Goal: Navigation & Orientation: Go to known website

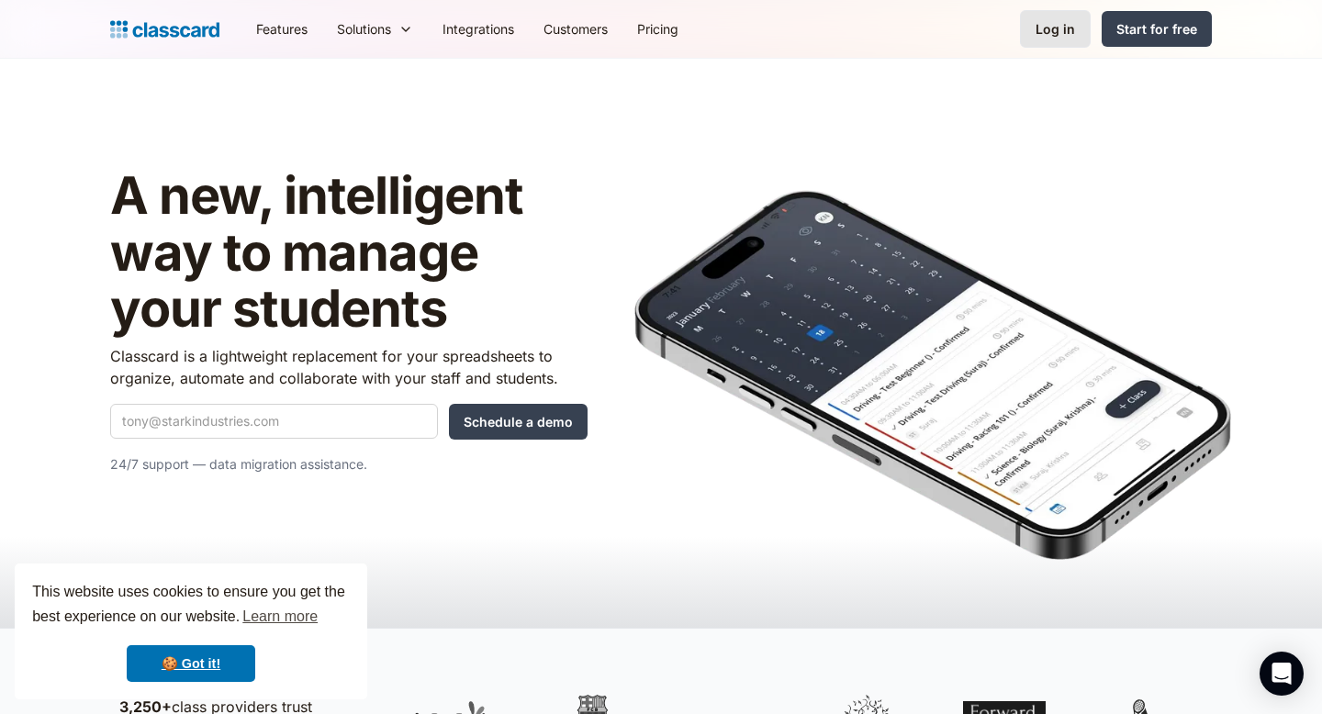
click at [1074, 29] on div "Log in" at bounding box center [1055, 28] width 39 height 19
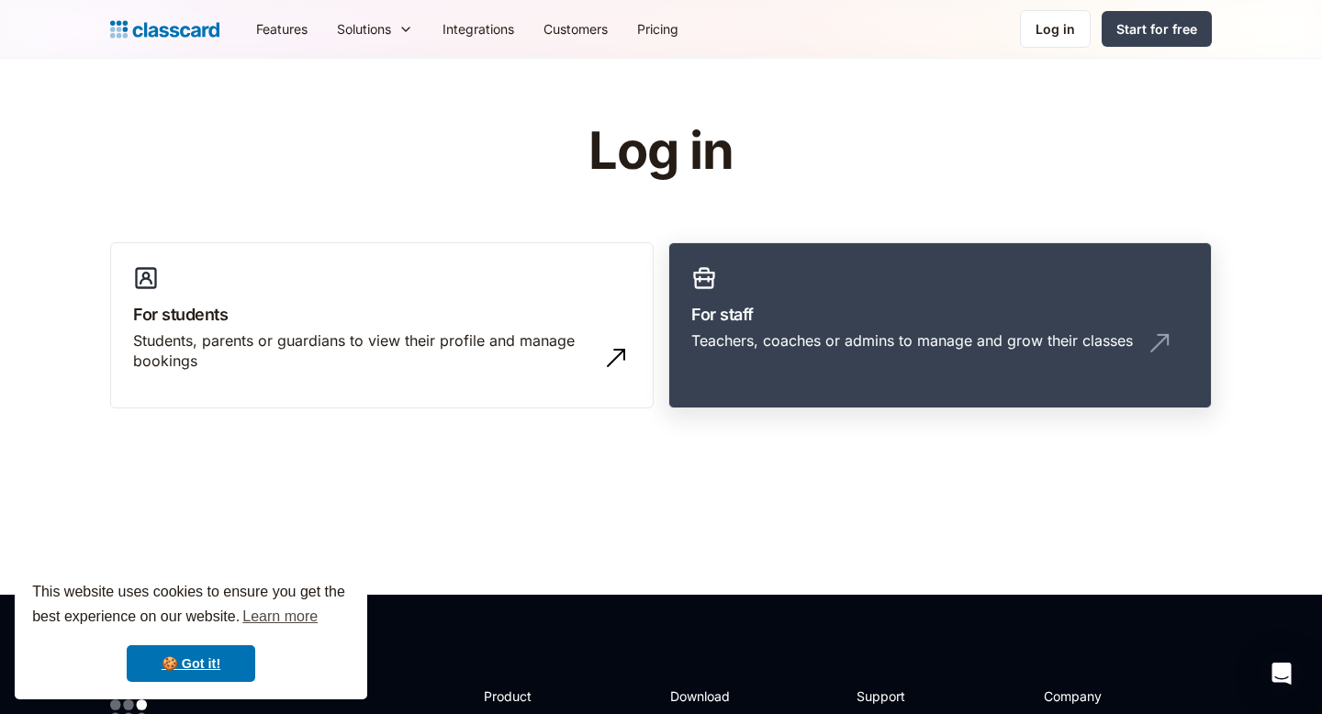
click at [776, 294] on link "For staff Teachers, coaches or admins to manage and grow their classes" at bounding box center [939, 325] width 543 height 167
